Goal: Download file/media

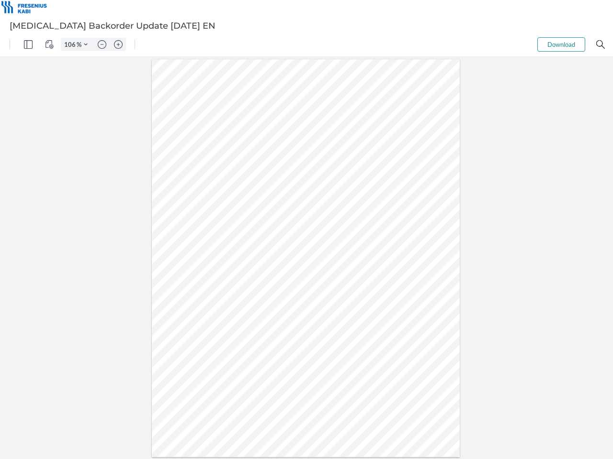
click at [28, 45] on img "Panel" at bounding box center [28, 44] width 9 height 9
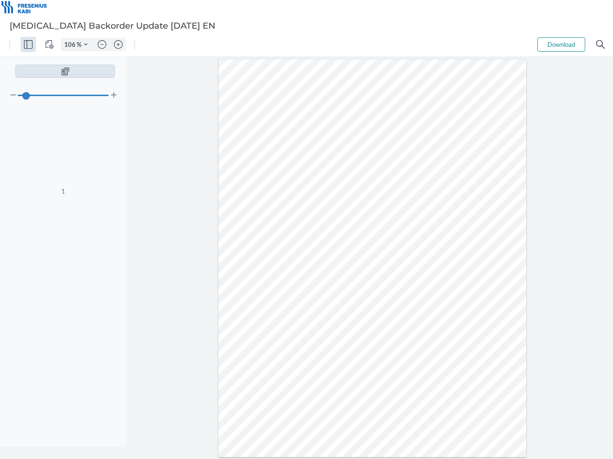
click at [49, 45] on img "View Controls" at bounding box center [49, 44] width 9 height 9
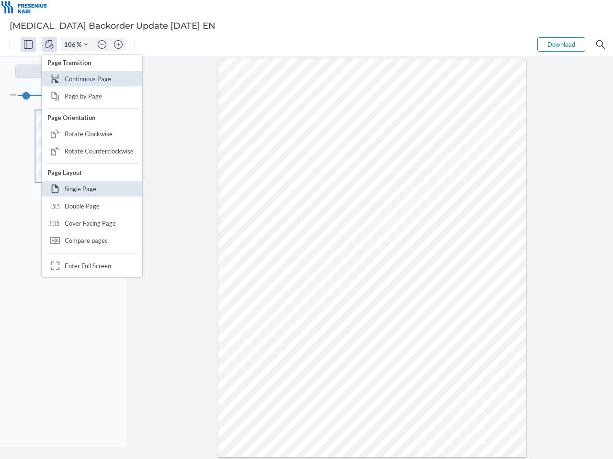
click at [71, 45] on input "106" at bounding box center [68, 44] width 15 height 9
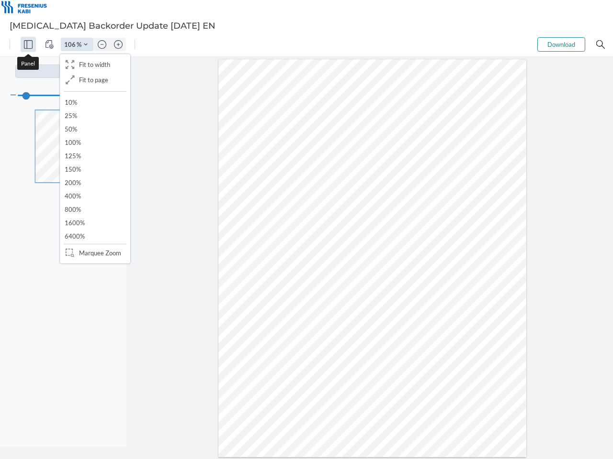
click at [86, 45] on img "Zoom Controls" at bounding box center [86, 45] width 4 height 4
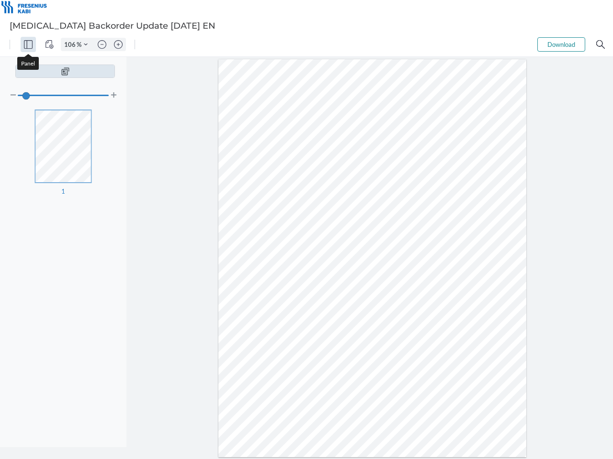
click at [102, 45] on img "Zoom out" at bounding box center [102, 44] width 9 height 9
click at [118, 45] on img "Zoom in" at bounding box center [118, 44] width 9 height 9
type input "106"
click at [561, 45] on button "Download" at bounding box center [561, 44] width 48 height 14
click at [600, 45] on img "Search" at bounding box center [600, 44] width 9 height 9
